Goal: Find specific page/section: Find specific page/section

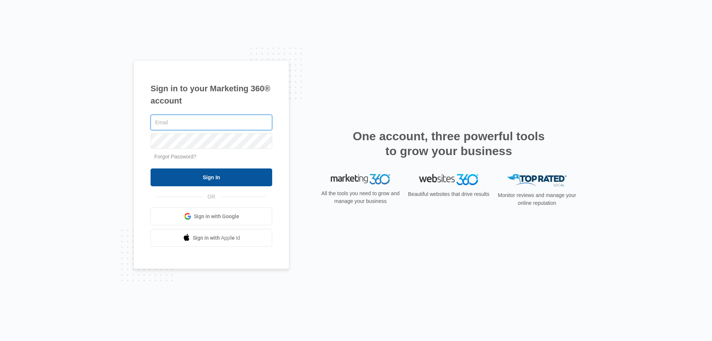
type input "[EMAIL_ADDRESS][DOMAIN_NAME]"
click at [207, 169] on input "Sign In" at bounding box center [212, 177] width 122 height 18
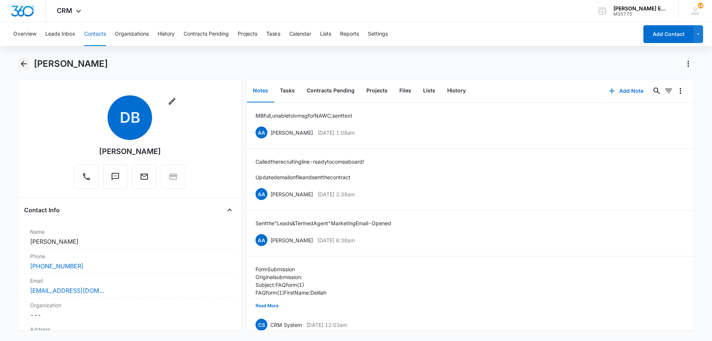
click at [22, 64] on icon "Back" at bounding box center [24, 64] width 6 height 6
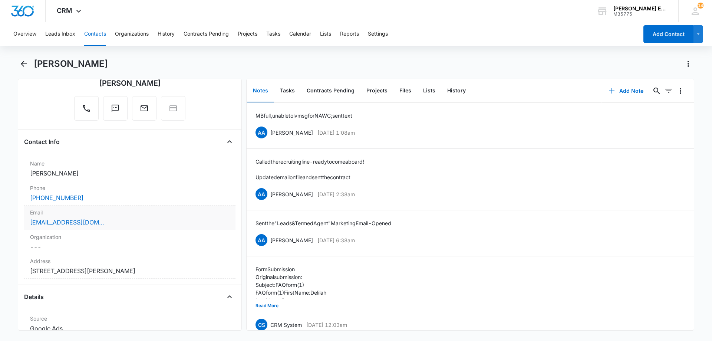
scroll to position [74, 0]
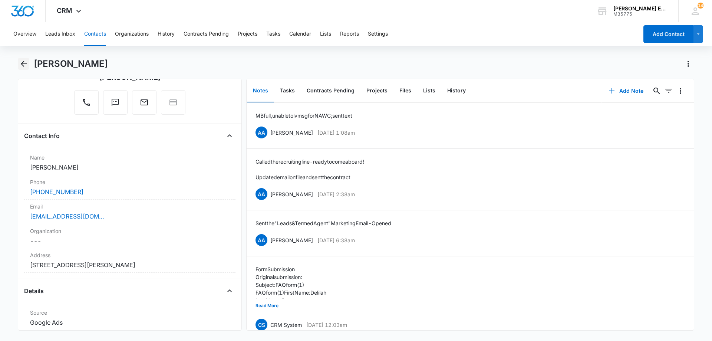
click at [24, 64] on icon "Back" at bounding box center [24, 64] width 6 height 6
